Goal: Navigation & Orientation: Understand site structure

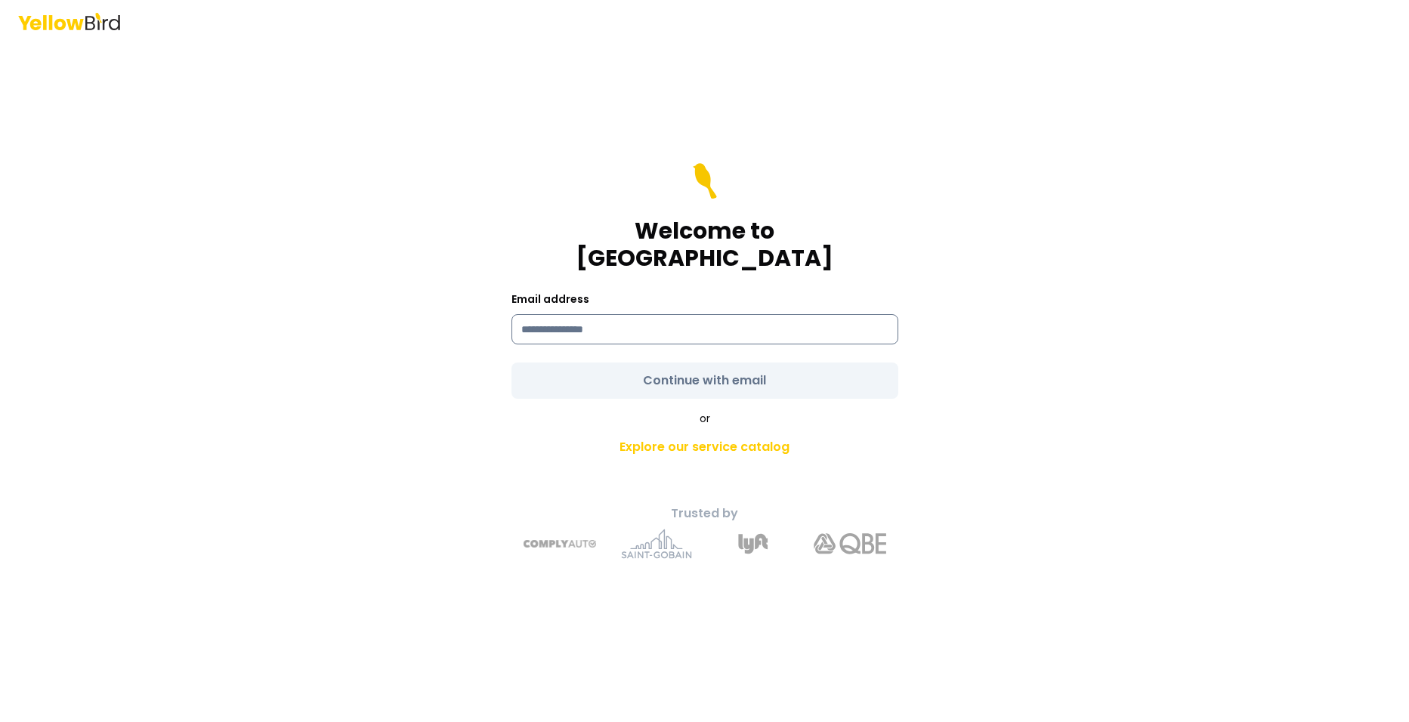
click at [573, 316] on input at bounding box center [704, 329] width 387 height 30
type input "**********"
click at [616, 374] on form "**********" at bounding box center [704, 281] width 387 height 236
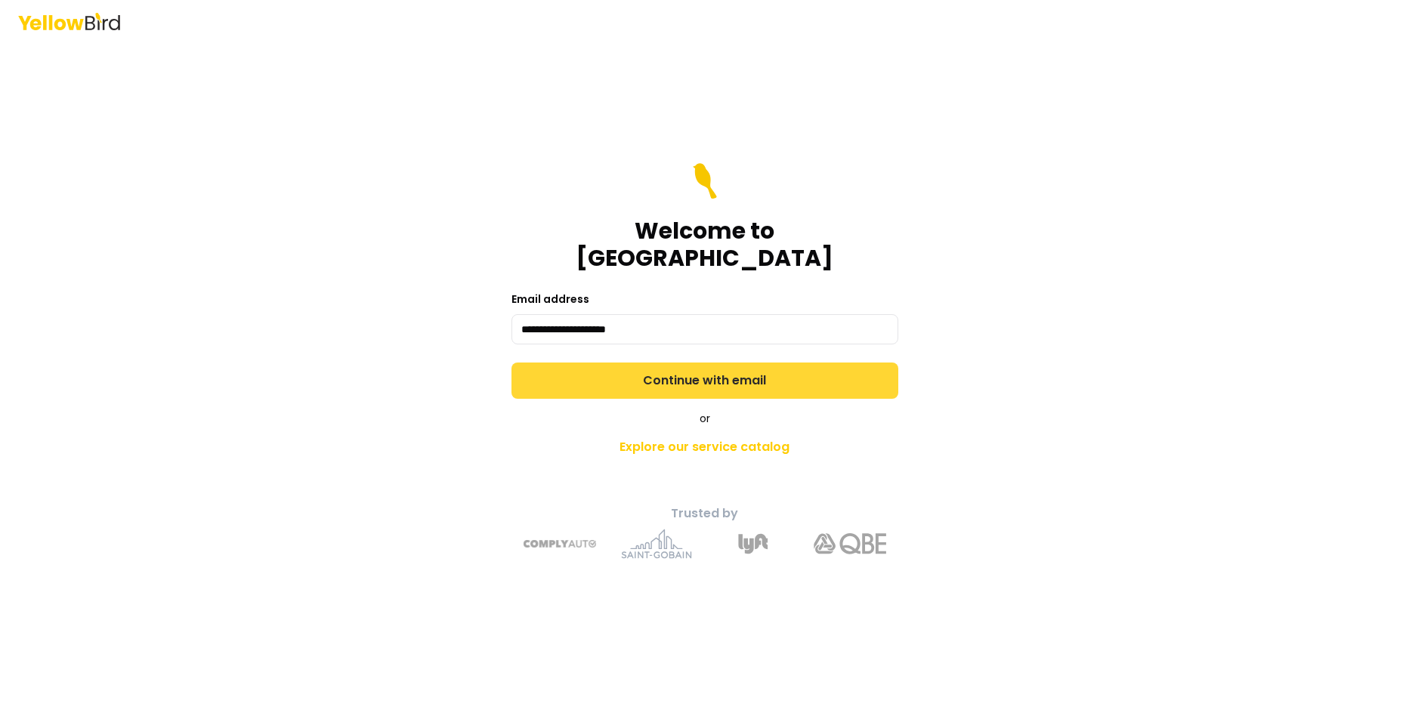
click at [616, 372] on button "Continue with email" at bounding box center [704, 381] width 387 height 36
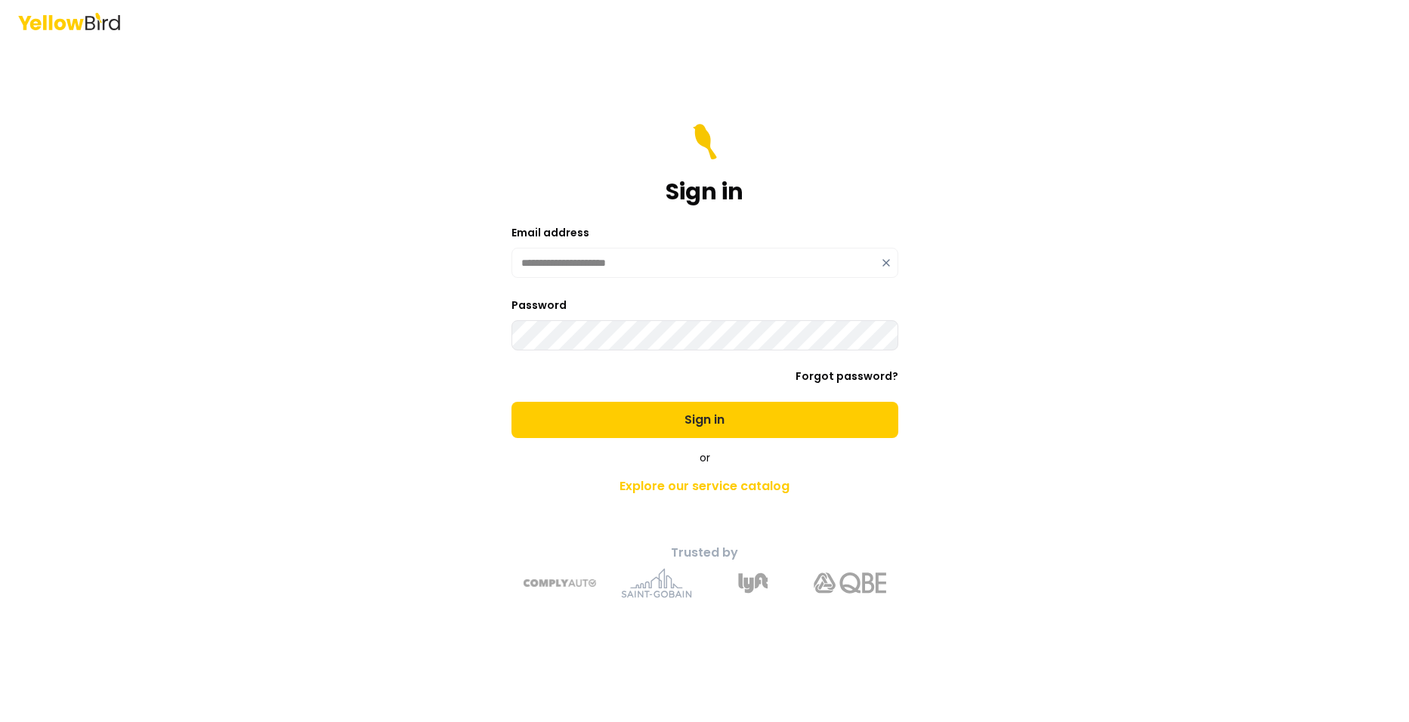
click at [511, 402] on button "Sign in" at bounding box center [704, 420] width 387 height 36
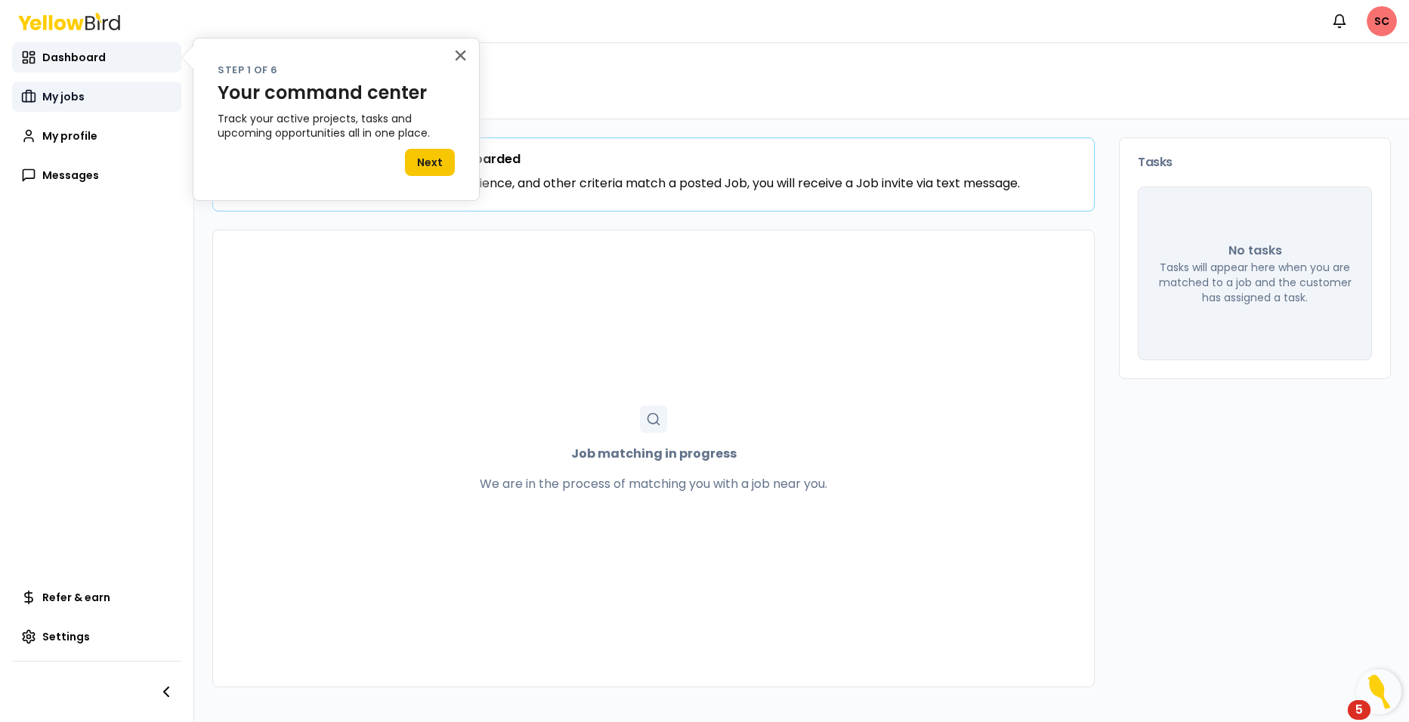
click at [106, 94] on link "My jobs" at bounding box center [96, 97] width 169 height 30
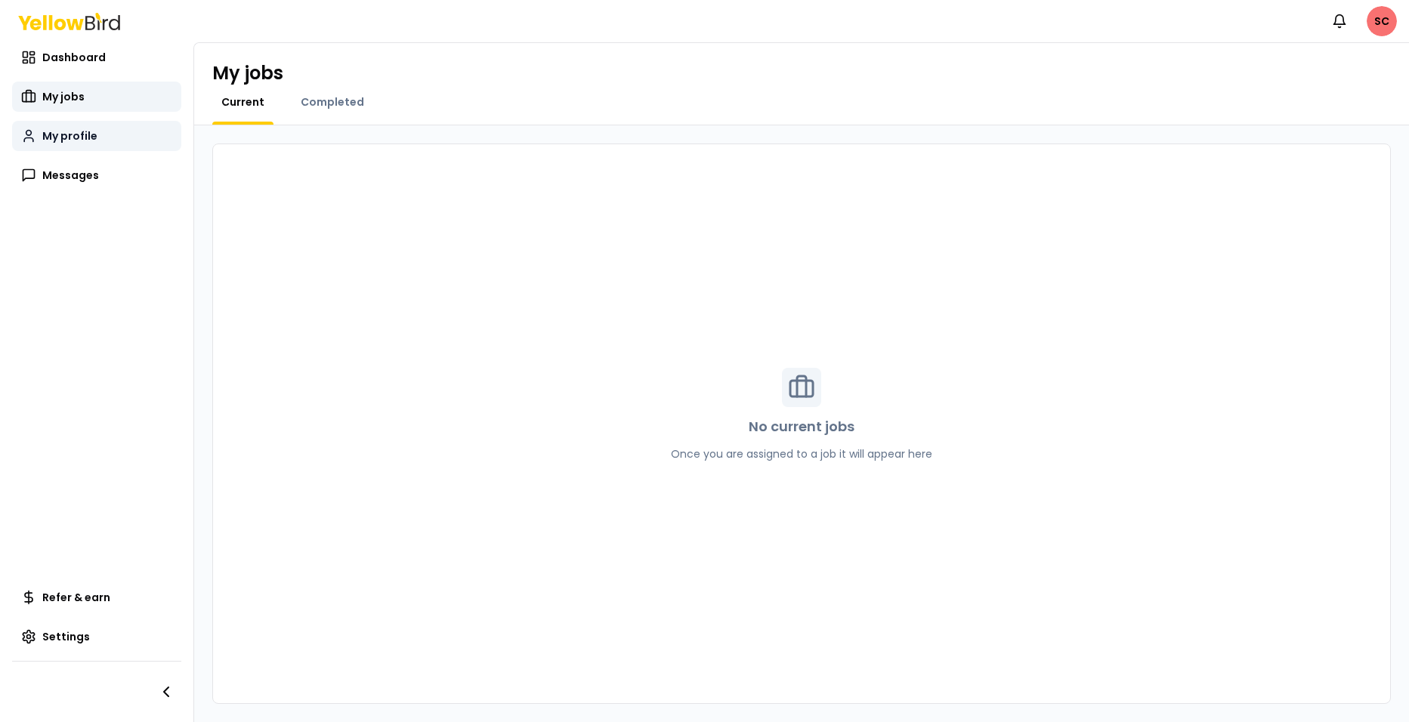
click at [55, 136] on span "My profile" at bounding box center [69, 135] width 55 height 15
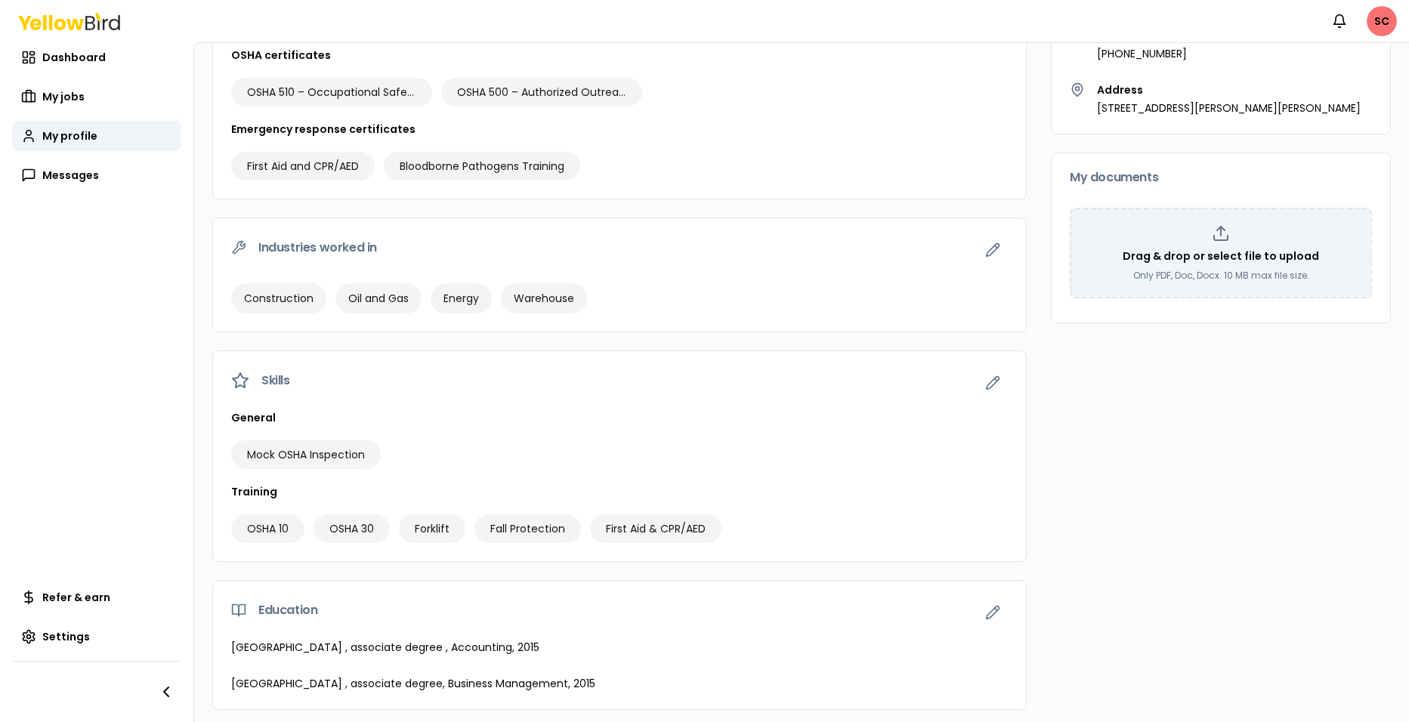
scroll to position [269, 0]
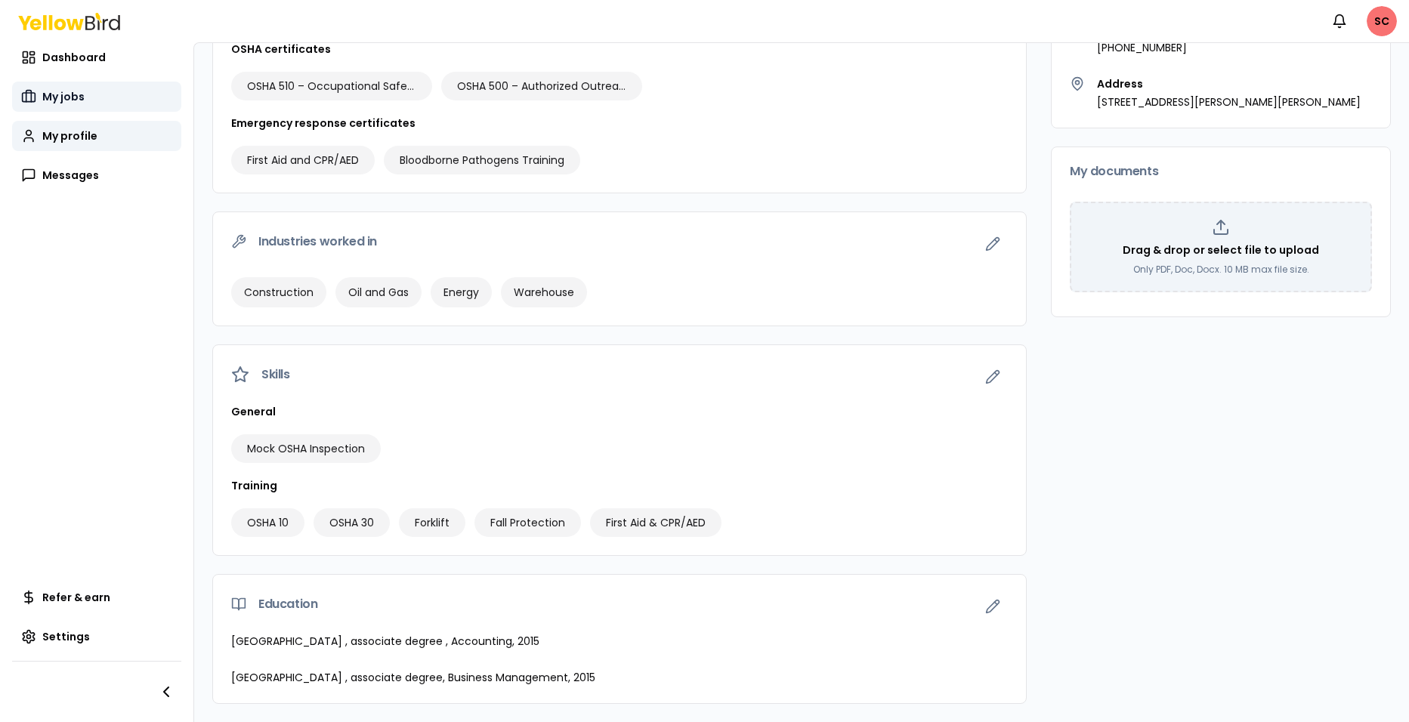
click at [51, 97] on span "My jobs" at bounding box center [63, 96] width 42 height 15
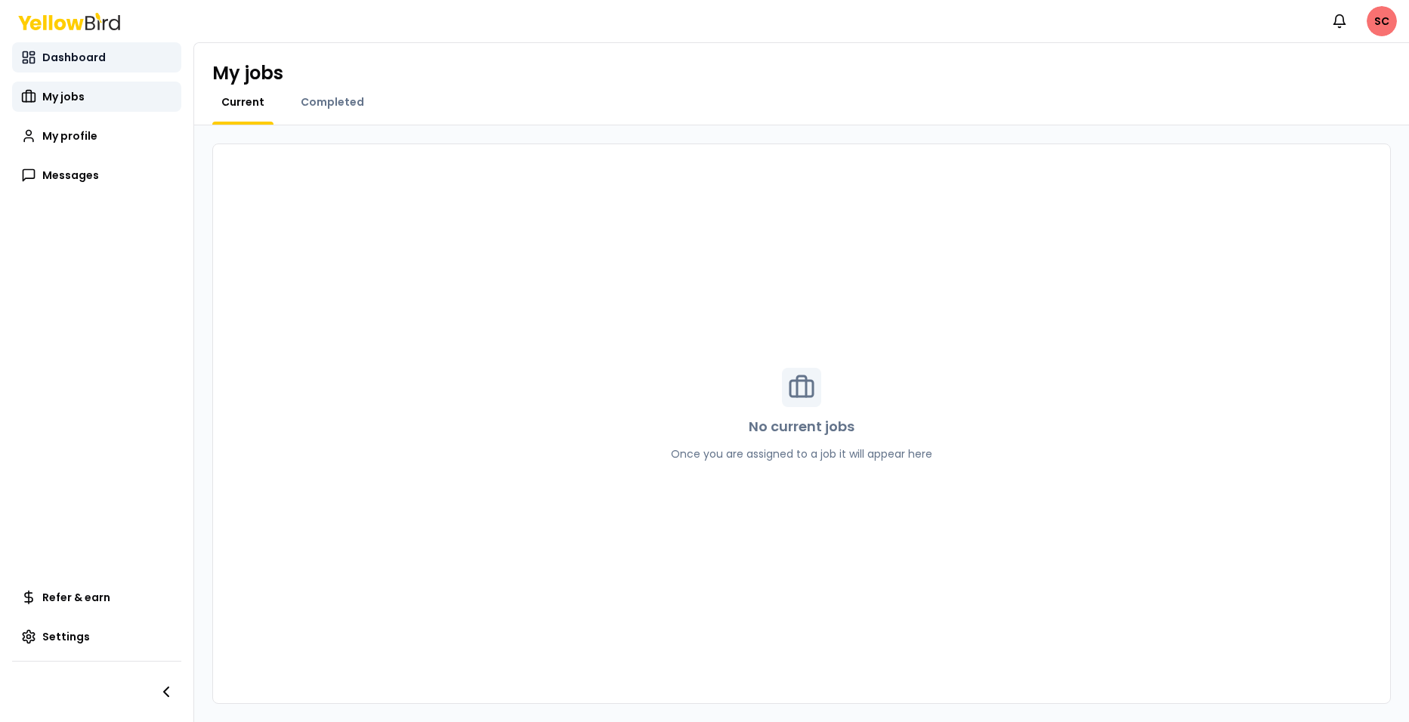
click at [98, 53] on span "Dashboard" at bounding box center [73, 57] width 63 height 15
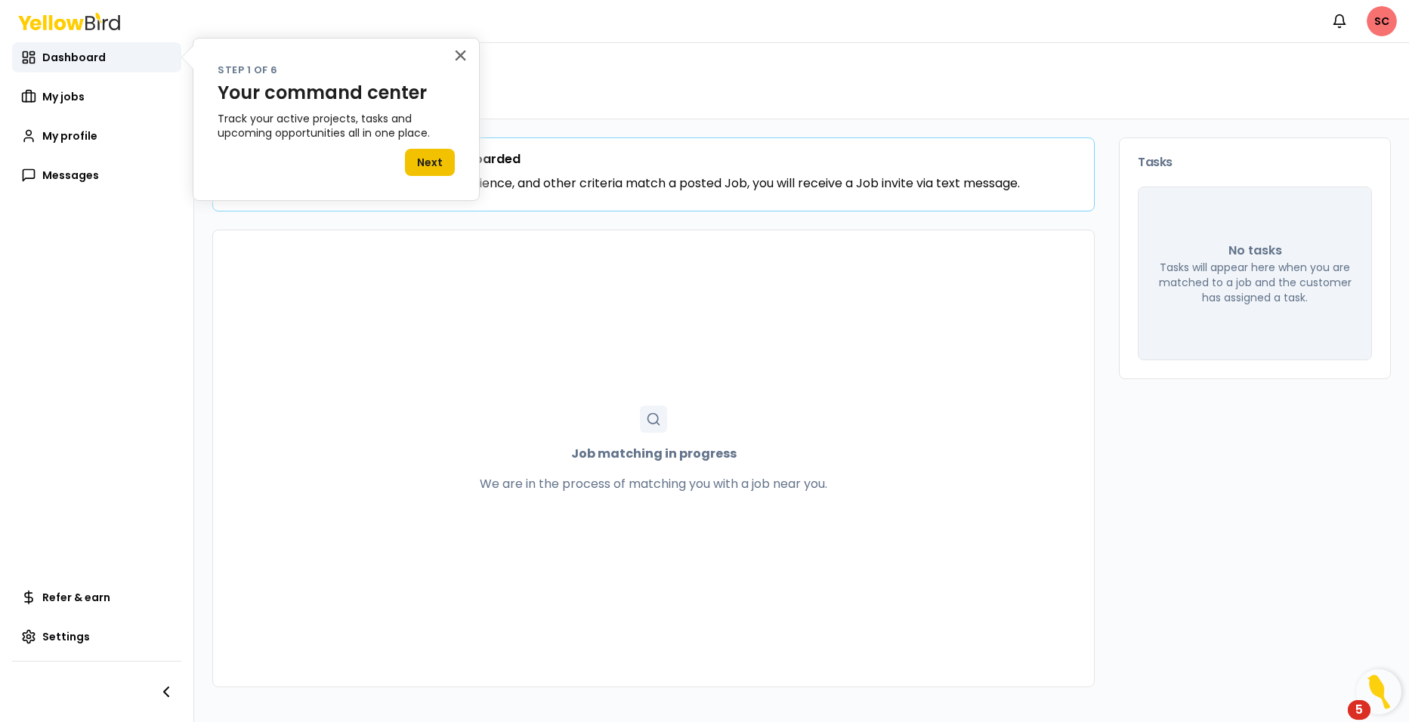
click at [445, 175] on button "Next" at bounding box center [430, 162] width 50 height 27
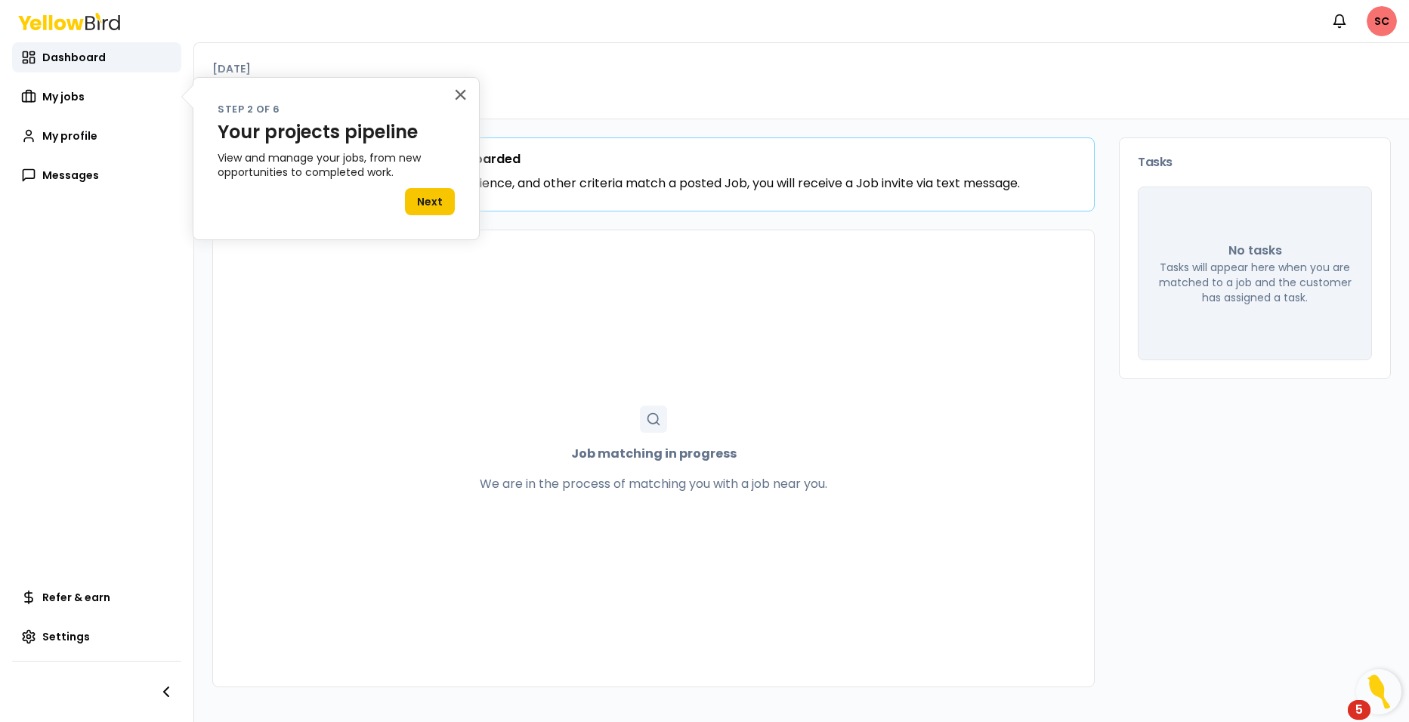
click at [445, 175] on p "View and manage your jobs, from new opportunities to completed work." at bounding box center [336, 165] width 237 height 29
click at [422, 213] on button "Next" at bounding box center [430, 201] width 50 height 27
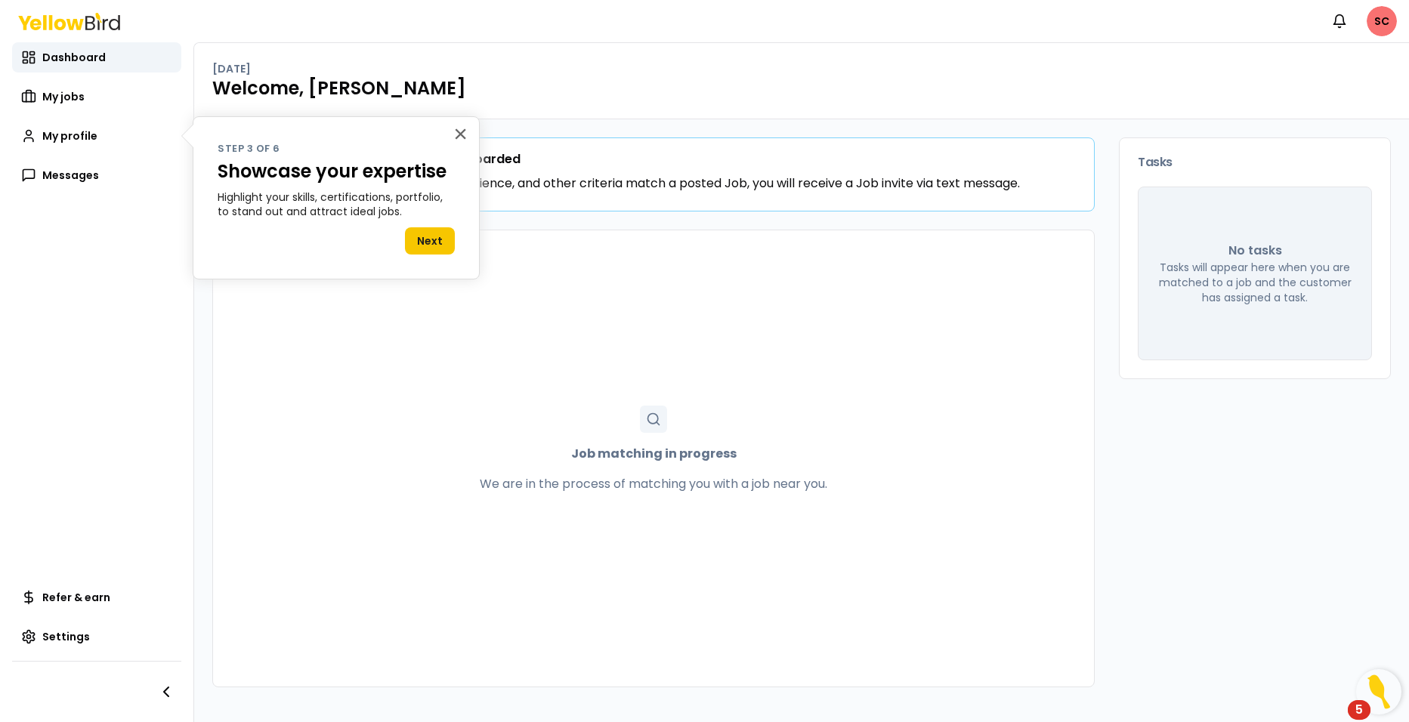
click at [422, 212] on p "Highlight your skills, certifications, portfolio, to stand out and attract idea…" at bounding box center [336, 204] width 237 height 29
click at [422, 239] on button "Next" at bounding box center [430, 240] width 50 height 27
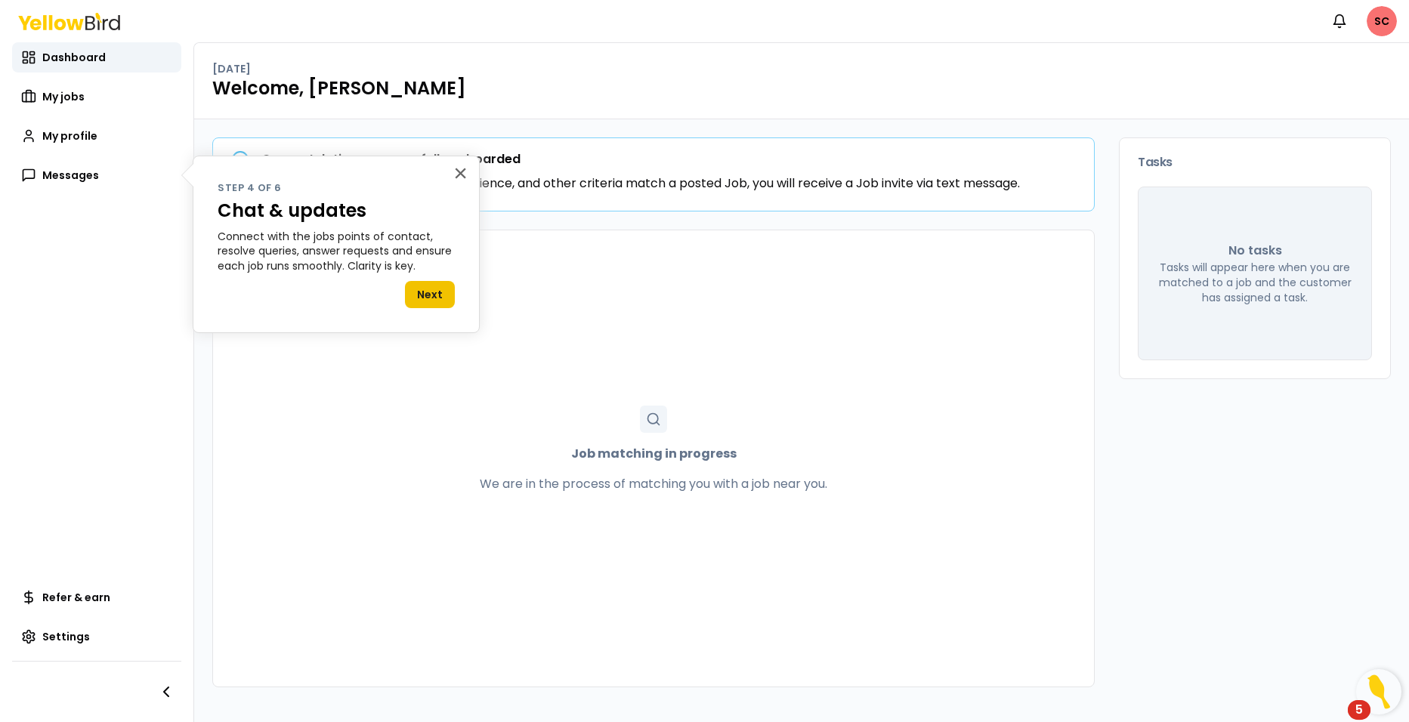
click at [449, 307] on div "× Step 4 of 6 Chat & updates Connect with the jobs points of contact, resolve q…" at bounding box center [336, 245] width 287 height 178
drag, startPoint x: 449, startPoint y: 307, endPoint x: 443, endPoint y: 296, distance: 11.8
click at [443, 296] on button "Next" at bounding box center [430, 294] width 50 height 27
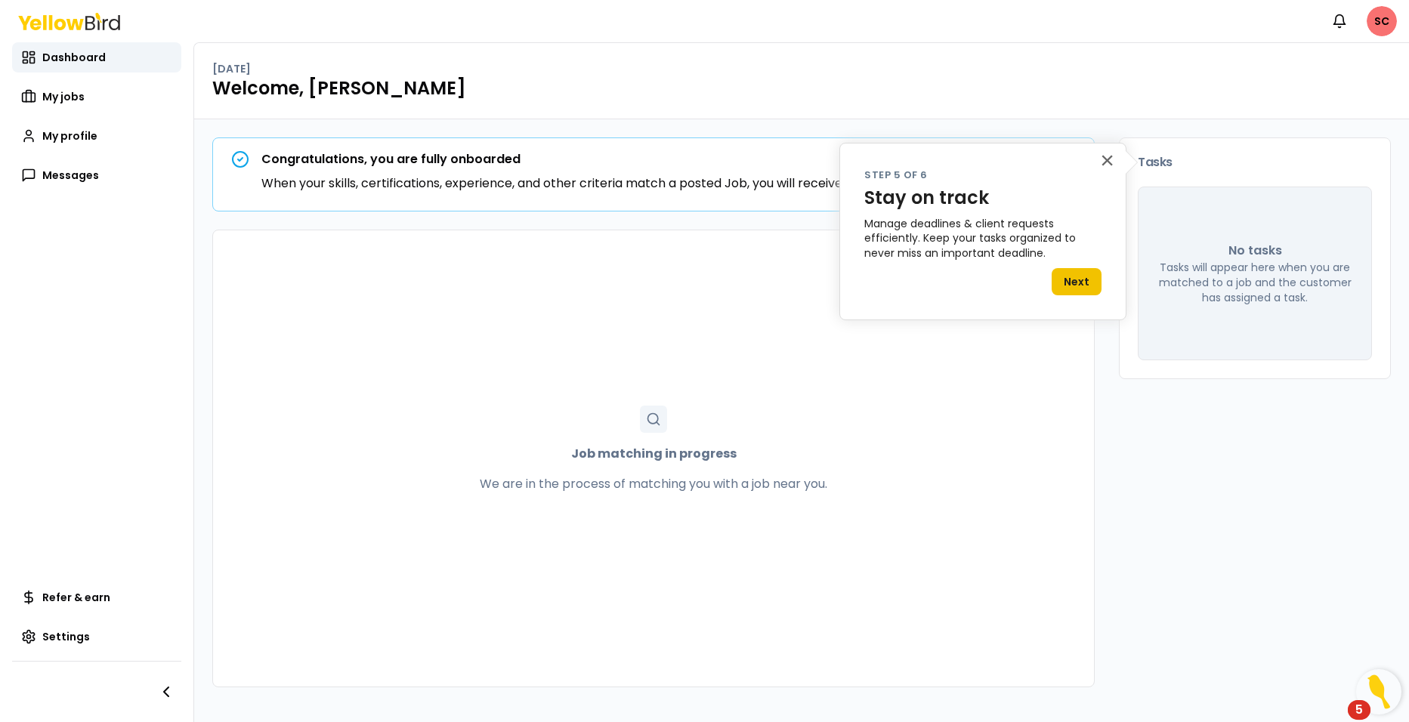
click at [1058, 270] on button "Next" at bounding box center [1077, 281] width 50 height 27
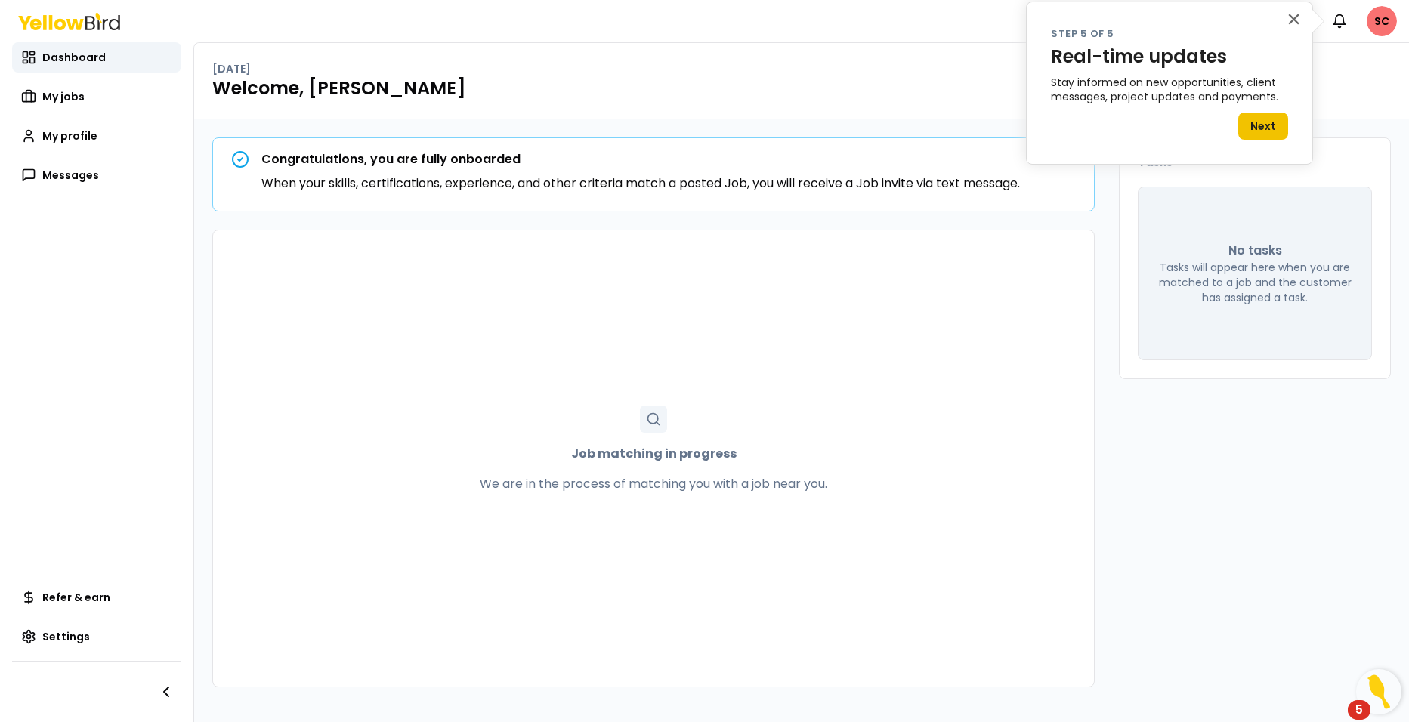
click at [1256, 128] on button "Next" at bounding box center [1263, 126] width 50 height 27
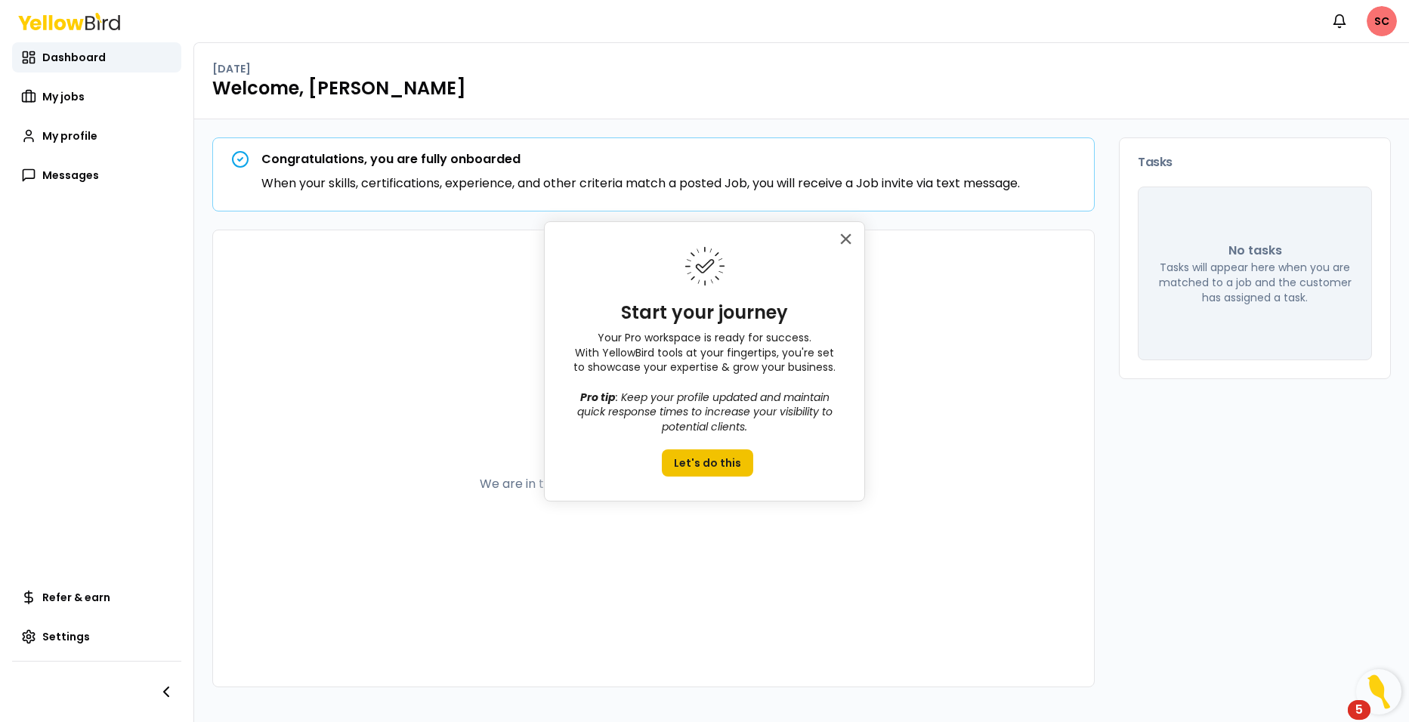
click at [697, 467] on button "Let's do this" at bounding box center [707, 462] width 91 height 27
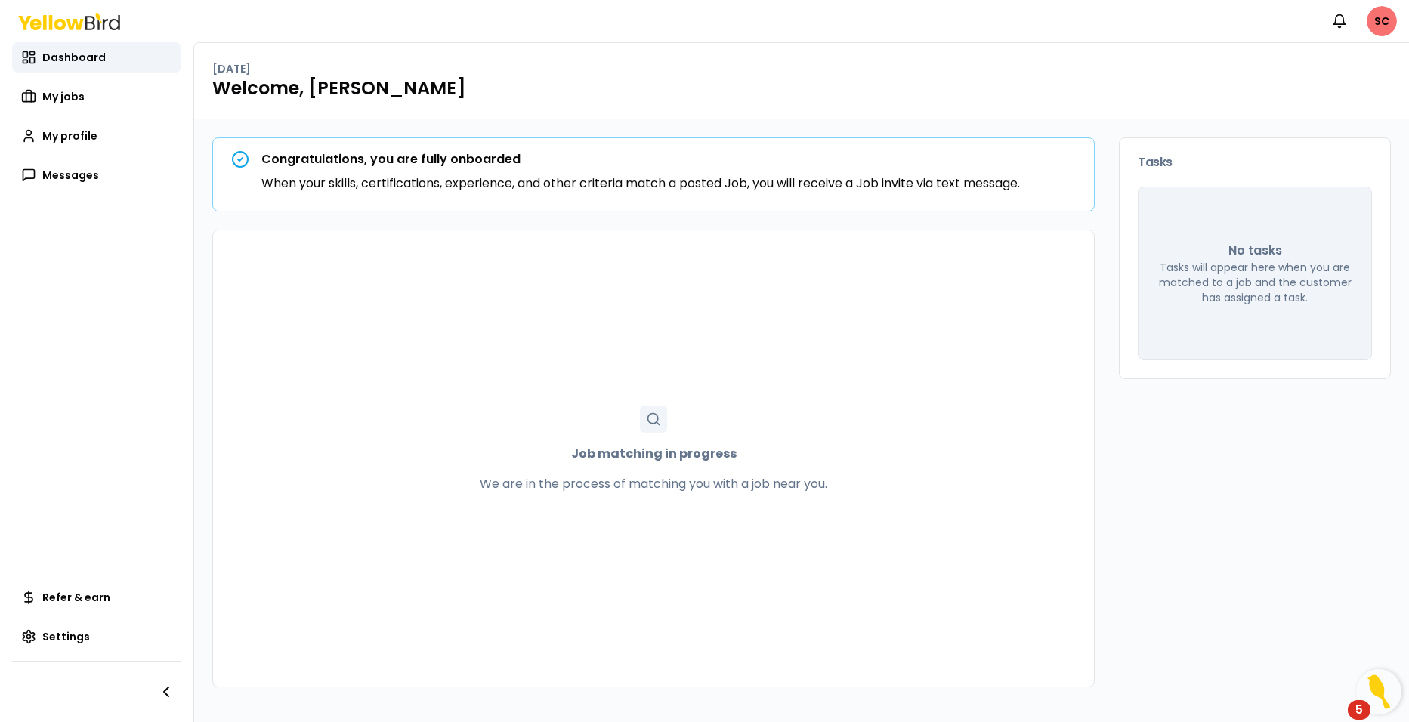
click at [655, 421] on icon at bounding box center [653, 419] width 15 height 15
click at [168, 696] on icon "button" at bounding box center [166, 691] width 5 height 9
